Goal: Task Accomplishment & Management: Manage account settings

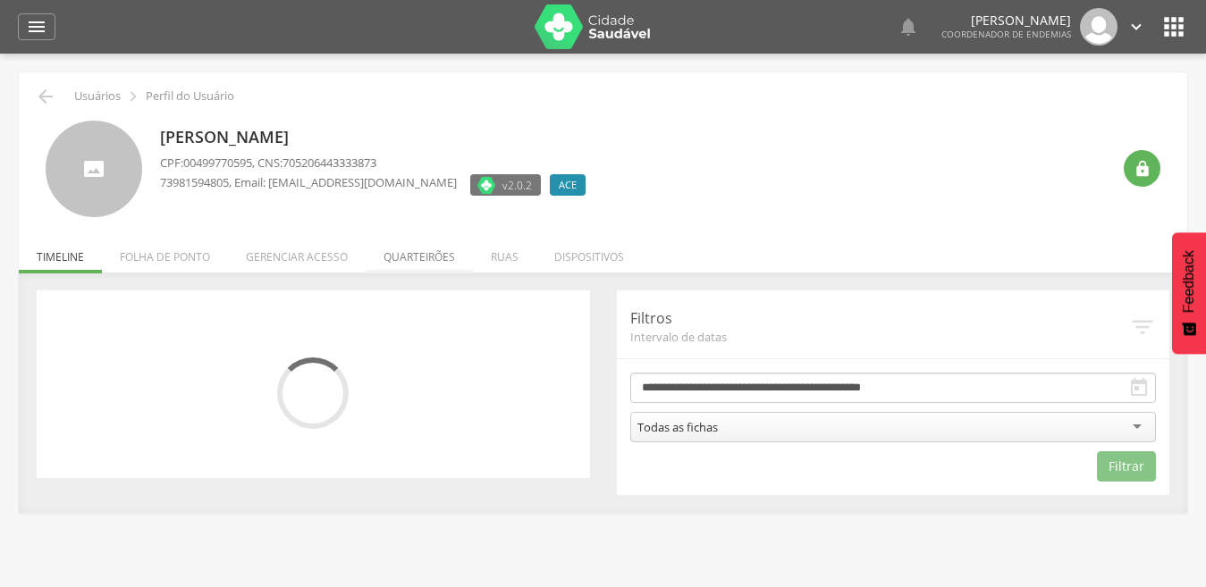
click at [407, 259] on li "Quarteirões" at bounding box center [419, 253] width 107 height 42
click at [407, 259] on ul "Início Produtividade Timeline Folha de ponto Remapeamento Gerenciar acesso Quar…" at bounding box center [603, 256] width 1168 height 15
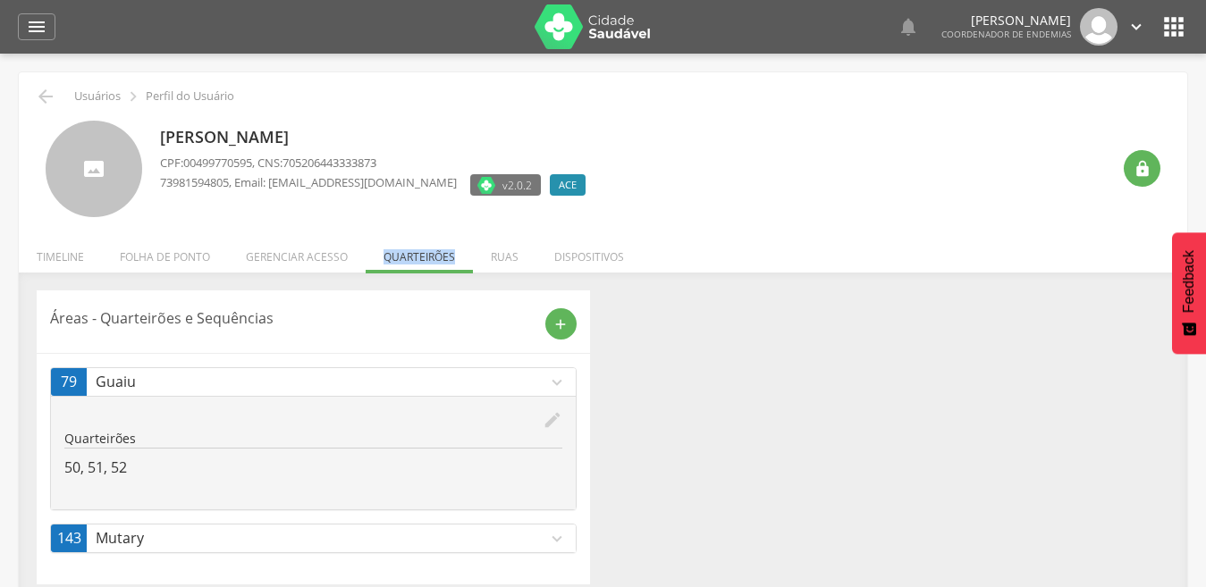
click at [561, 535] on icon "expand_more" at bounding box center [557, 539] width 20 height 20
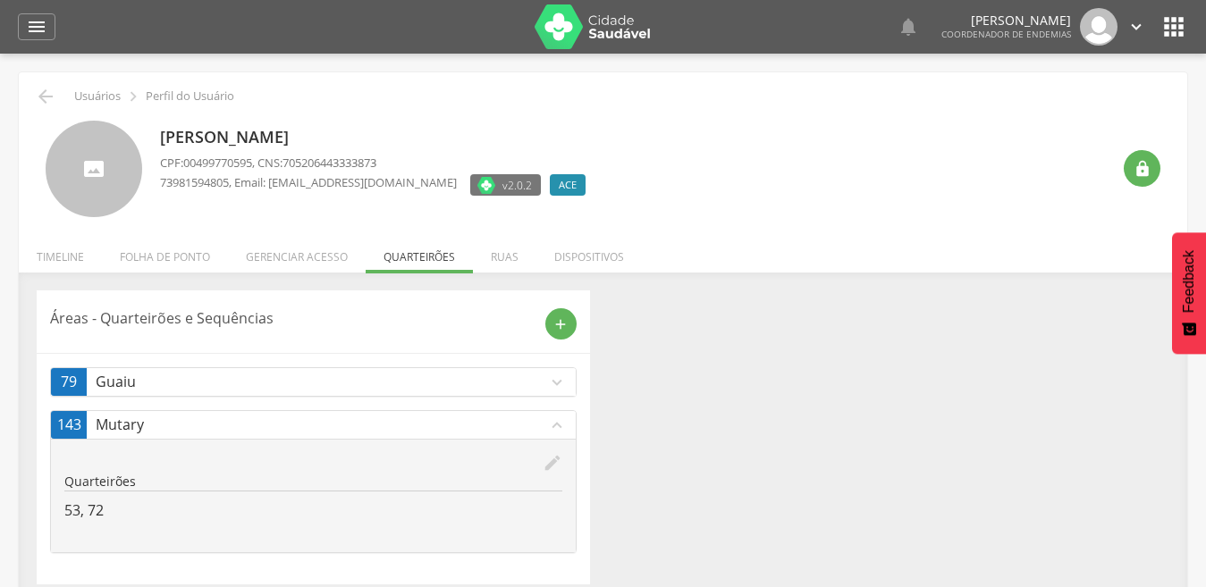
click at [551, 455] on icon "edit" at bounding box center [553, 463] width 20 height 20
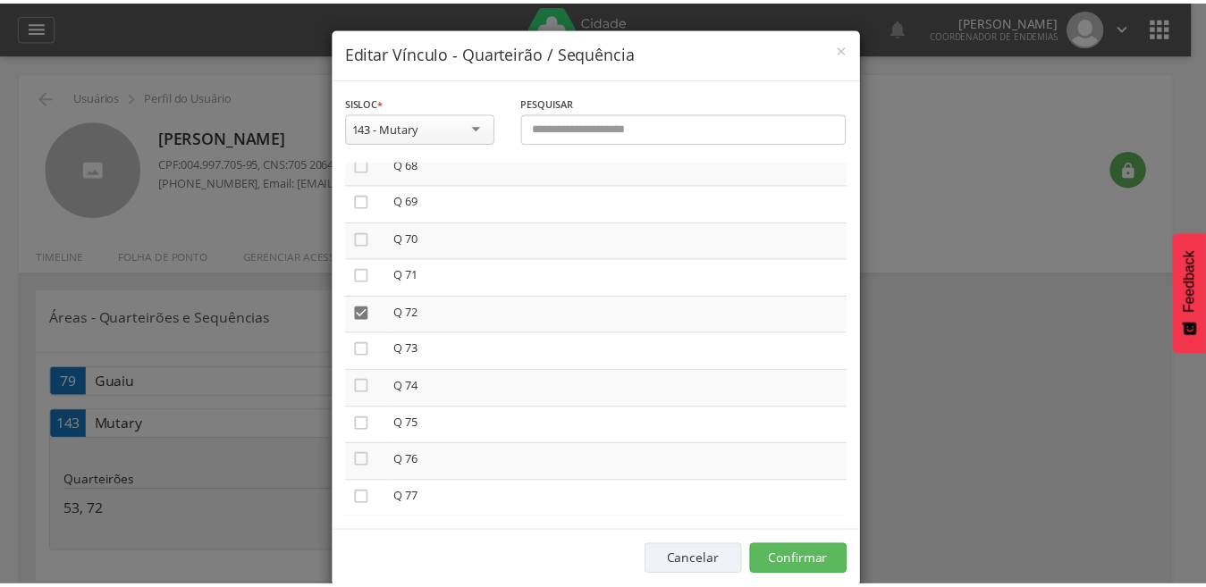
scroll to position [2575, 0]
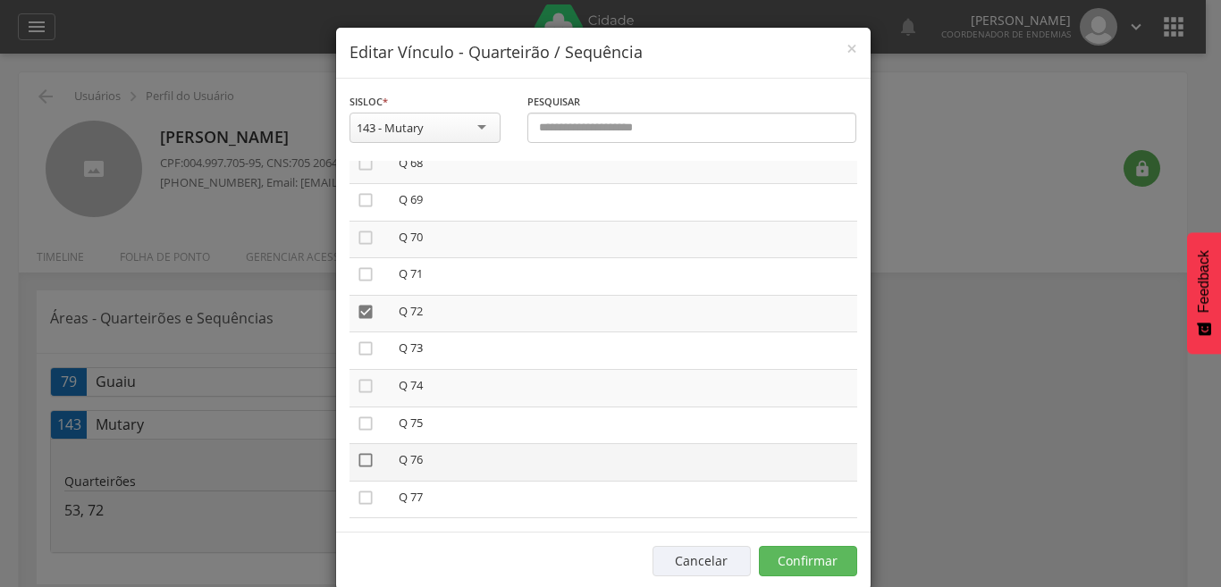
click at [358, 460] on icon "" at bounding box center [366, 460] width 18 height 18
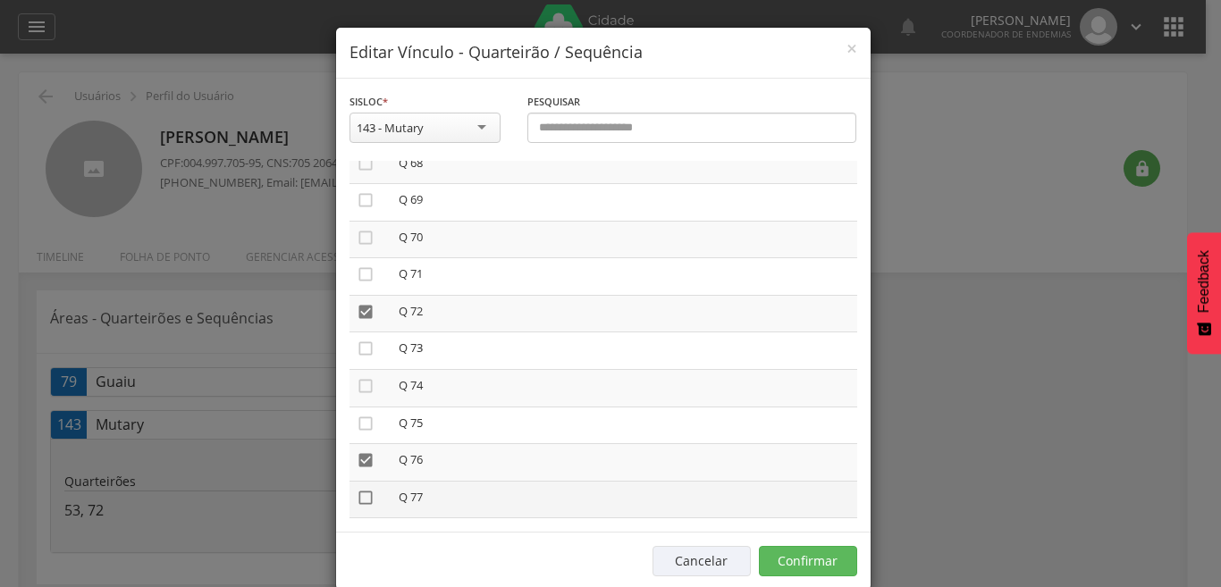
click at [357, 494] on icon "" at bounding box center [366, 498] width 18 height 18
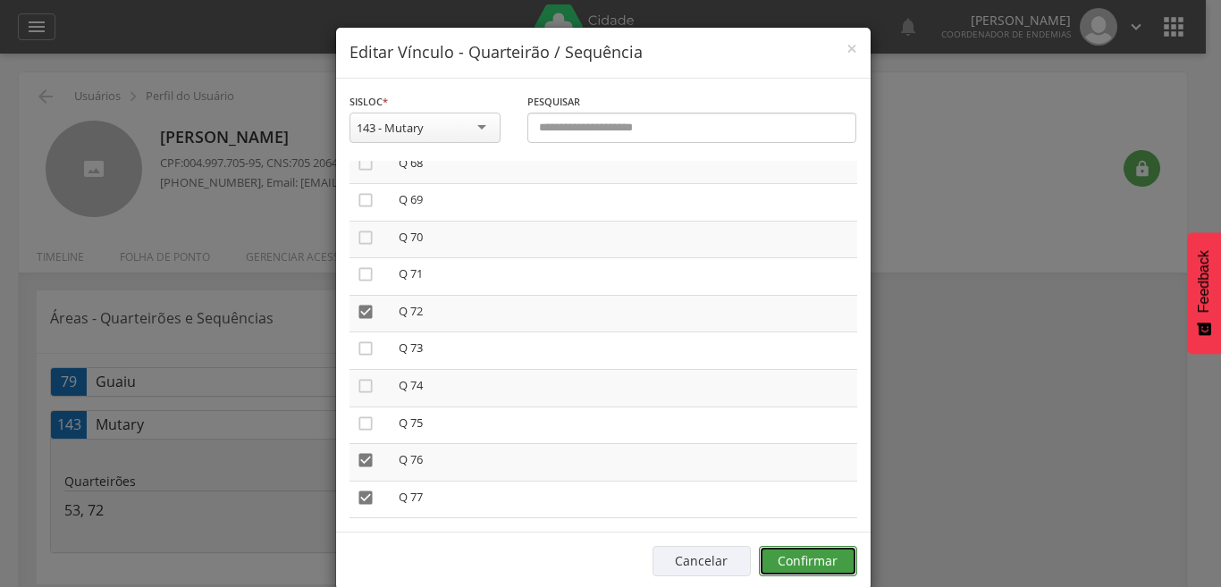
click at [794, 559] on button "Confirmar" at bounding box center [808, 561] width 98 height 30
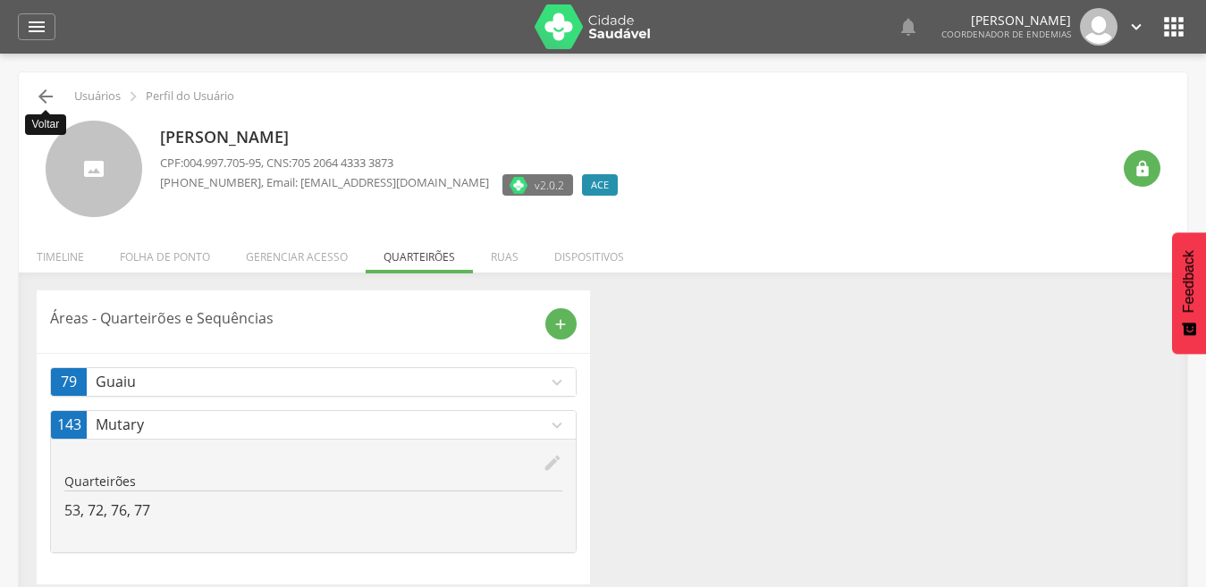
click at [42, 95] on icon "" at bounding box center [45, 96] width 21 height 21
